Goal: Task Accomplishment & Management: Use online tool/utility

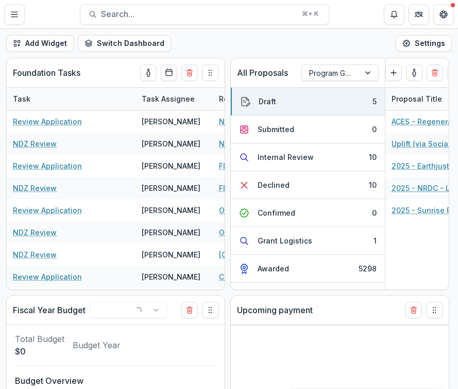
select select "******"
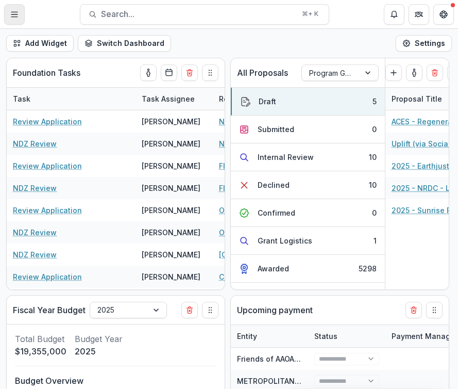
click at [20, 18] on button "Toggle Menu" at bounding box center [14, 14] width 21 height 21
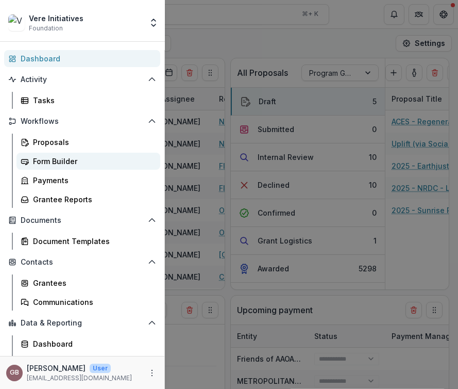
click at [59, 161] on div "Form Builder" at bounding box center [92, 161] width 119 height 11
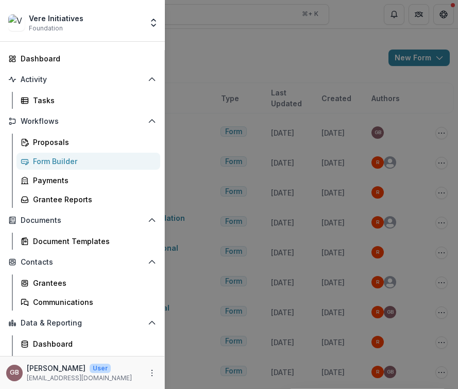
click at [233, 78] on div "Vere Initiatives Foundation Team Settings Admin Settings Dashboard Activity Tas…" at bounding box center [229, 194] width 458 height 389
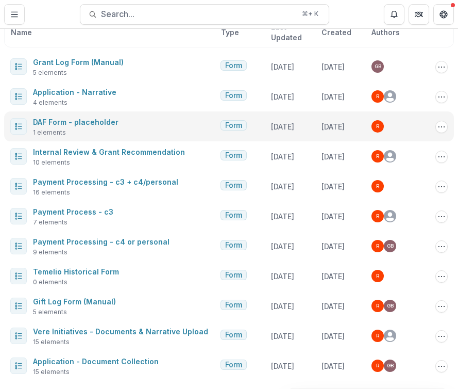
scroll to position [100, 0]
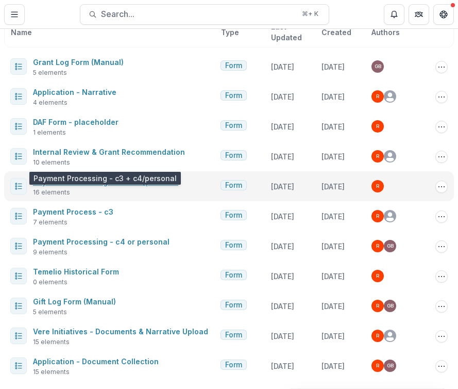
click at [84, 177] on link "Payment Processing - c3 + c4/personal" at bounding box center [105, 181] width 145 height 9
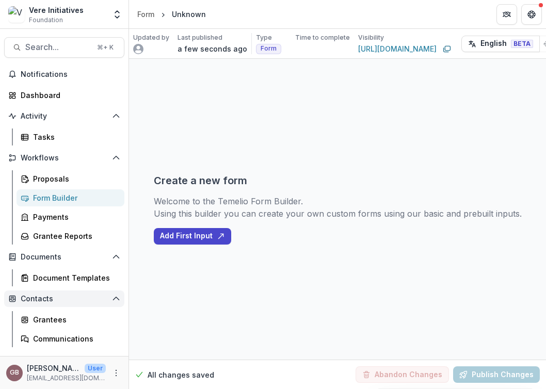
scroll to position [15, 0]
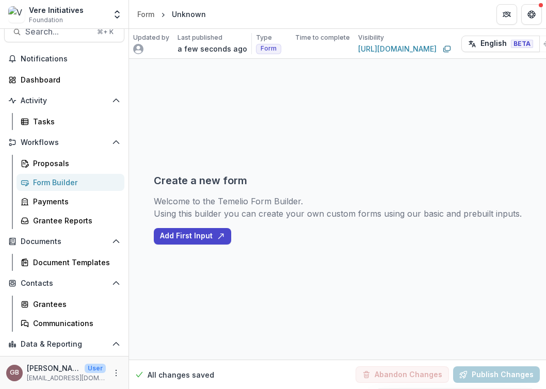
click at [46, 183] on div "Form Builder" at bounding box center [74, 182] width 83 height 11
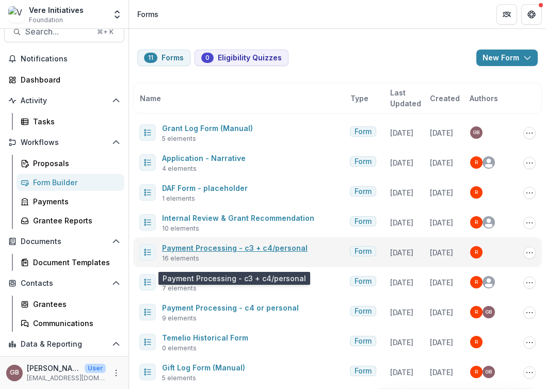
click at [218, 252] on link "Payment Processing - c3 + c4/personal" at bounding box center [234, 247] width 145 height 9
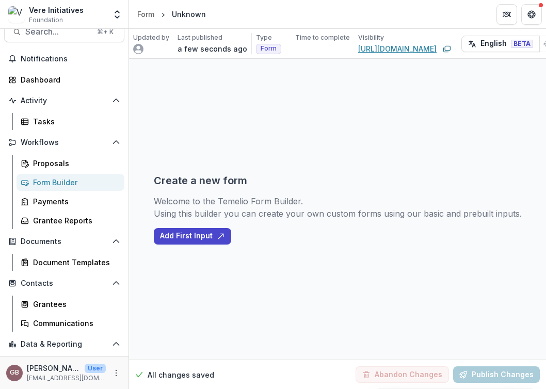
click at [395, 53] on link "[URL][DOMAIN_NAME]" at bounding box center [397, 48] width 78 height 11
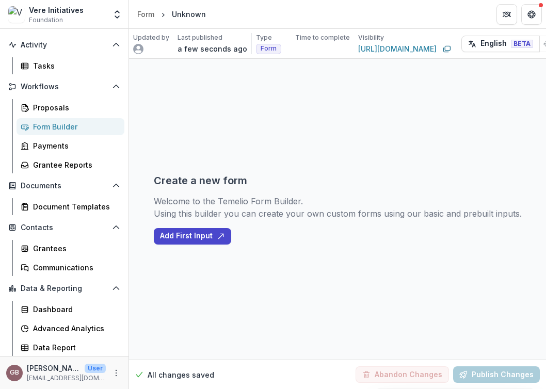
click at [52, 10] on div "Vere Initiatives" at bounding box center [56, 10] width 55 height 11
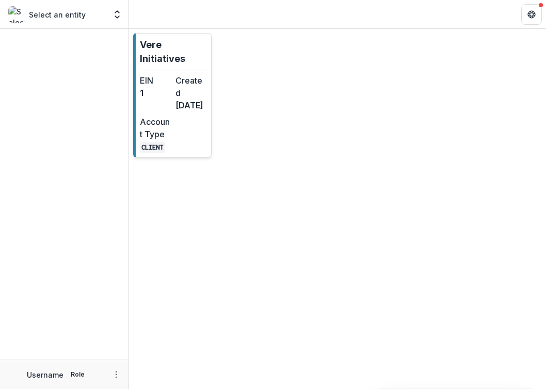
click at [164, 106] on div "EIN 1" at bounding box center [155, 92] width 31 height 37
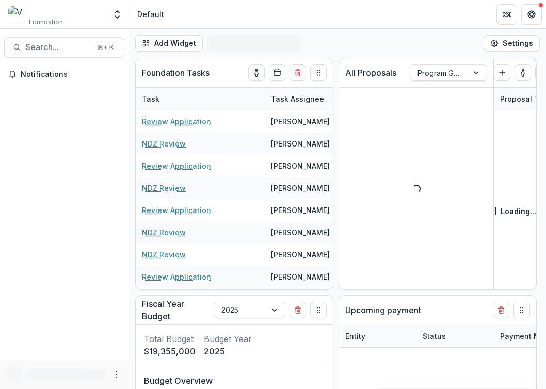
click at [114, 267] on div "Notifications" at bounding box center [64, 212] width 128 height 293
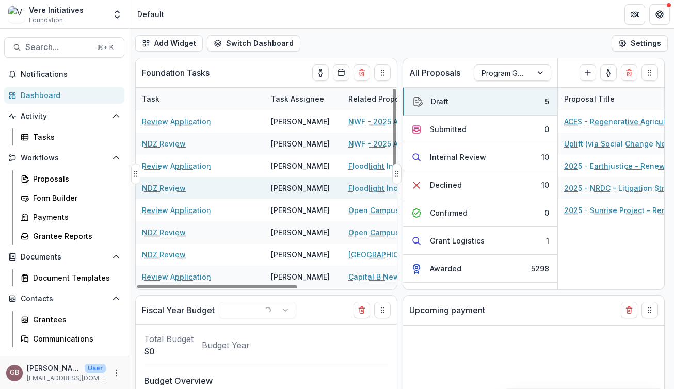
select select "******"
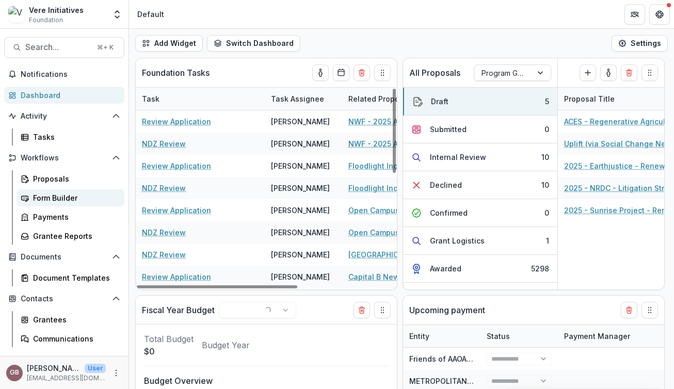
click at [60, 196] on div "Form Builder" at bounding box center [74, 197] width 83 height 11
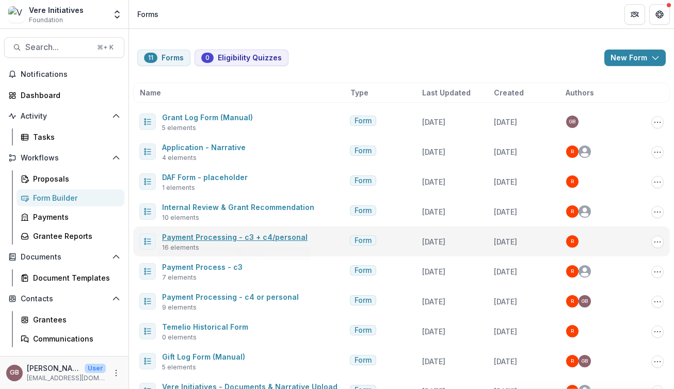
click at [223, 233] on link "Payment Processing - c3 + c4/personal" at bounding box center [234, 237] width 145 height 9
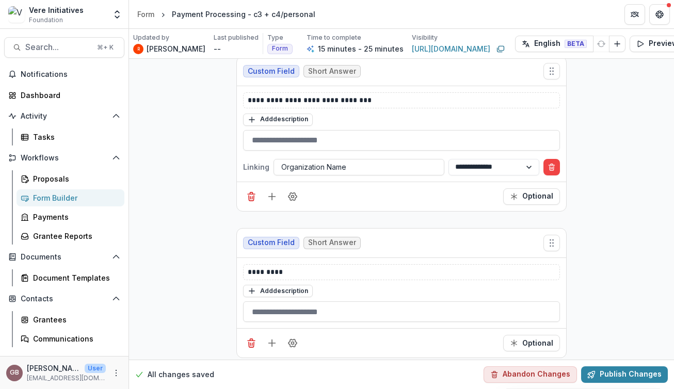
scroll to position [277, 0]
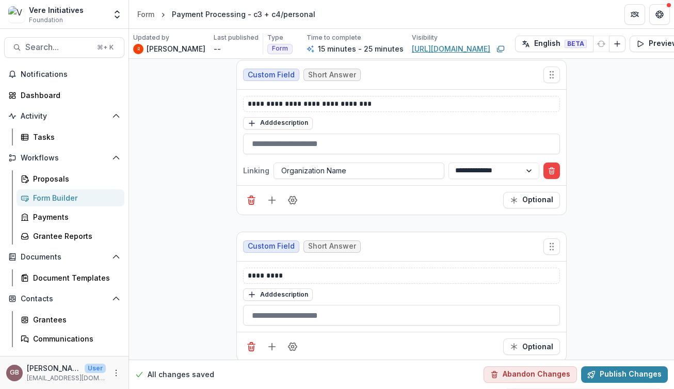
click at [415, 50] on link "https://app.trytemelio.com/form/c068fccc-f53f-4617-b0f6-d453063e6d21" at bounding box center [451, 48] width 78 height 11
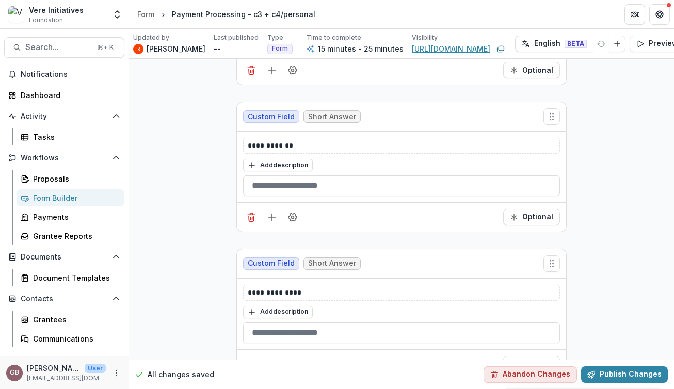
scroll to position [555, 0]
